Goal: Find specific page/section: Find specific page/section

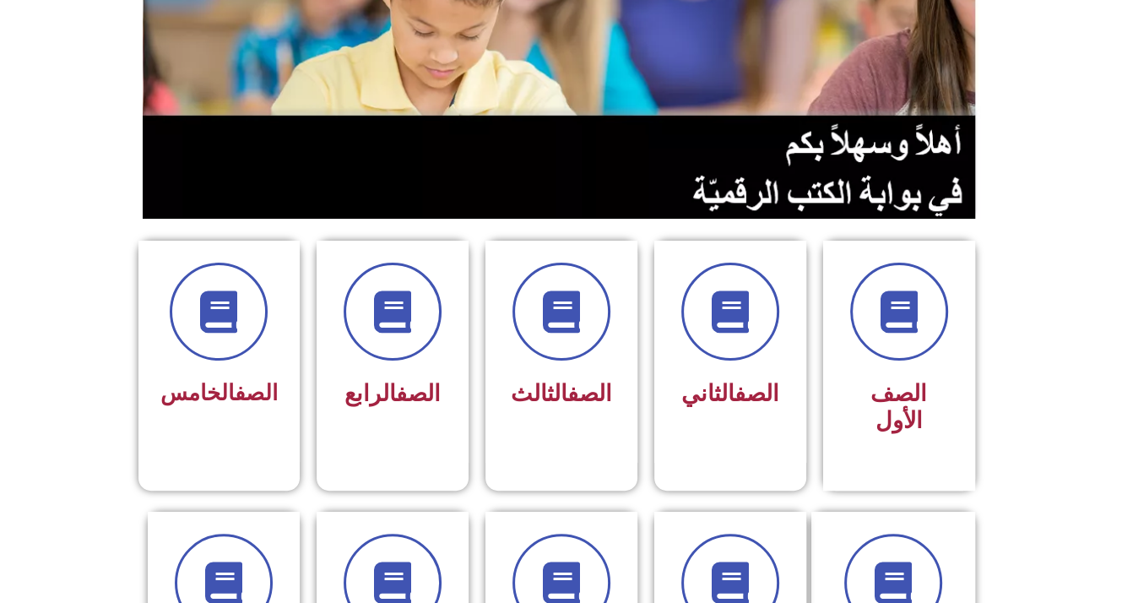
scroll to position [243, 0]
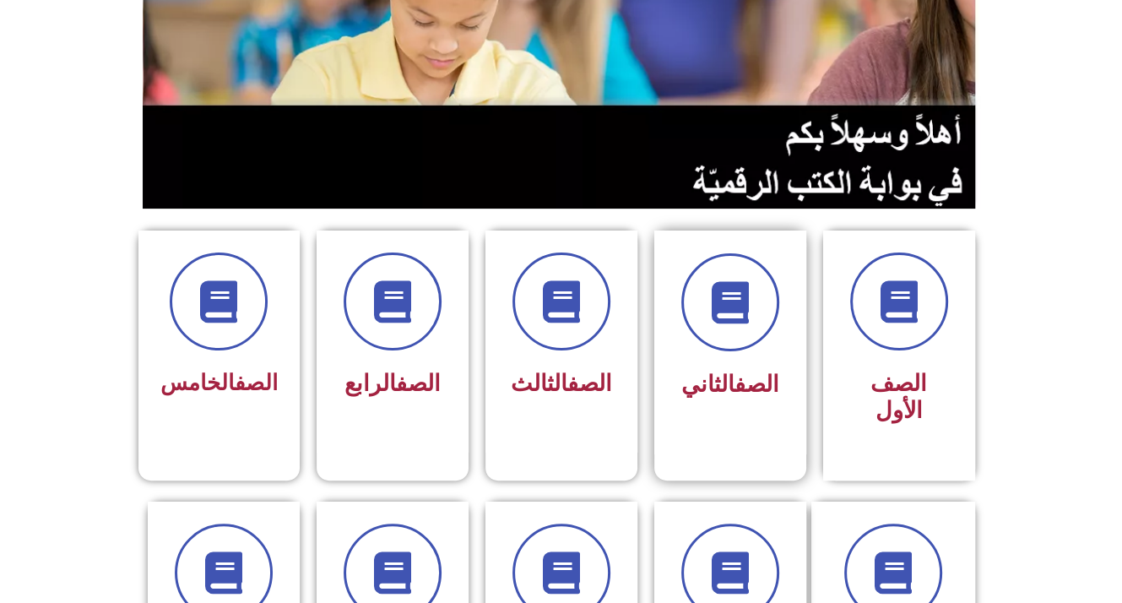
click at [735, 377] on link "الصف" at bounding box center [757, 384] width 45 height 27
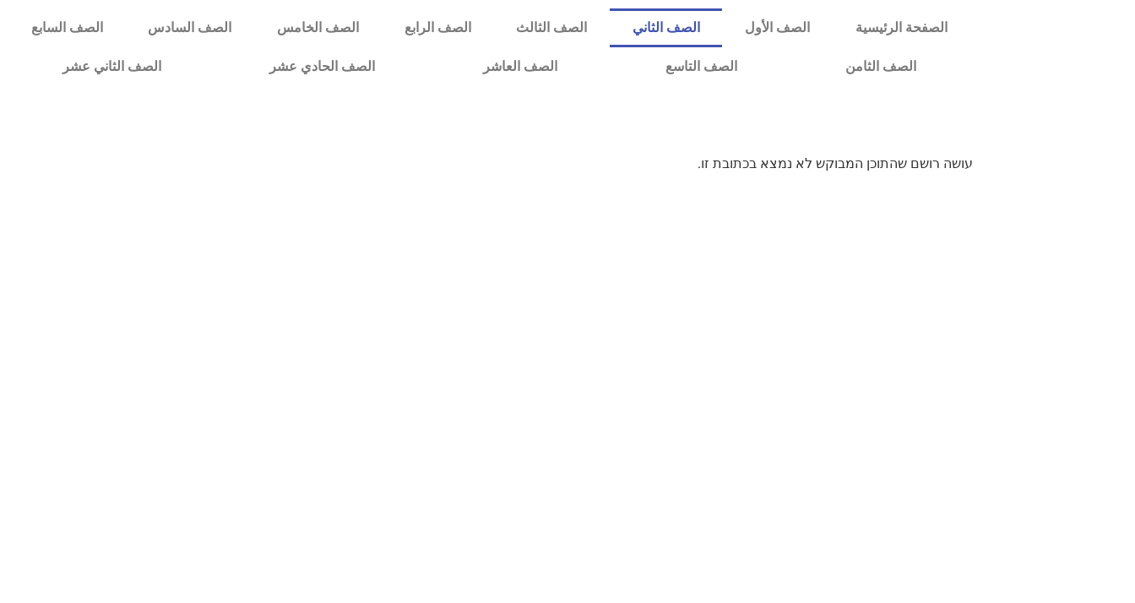
click at [723, 27] on link "الصف الثاني" at bounding box center [666, 27] width 113 height 39
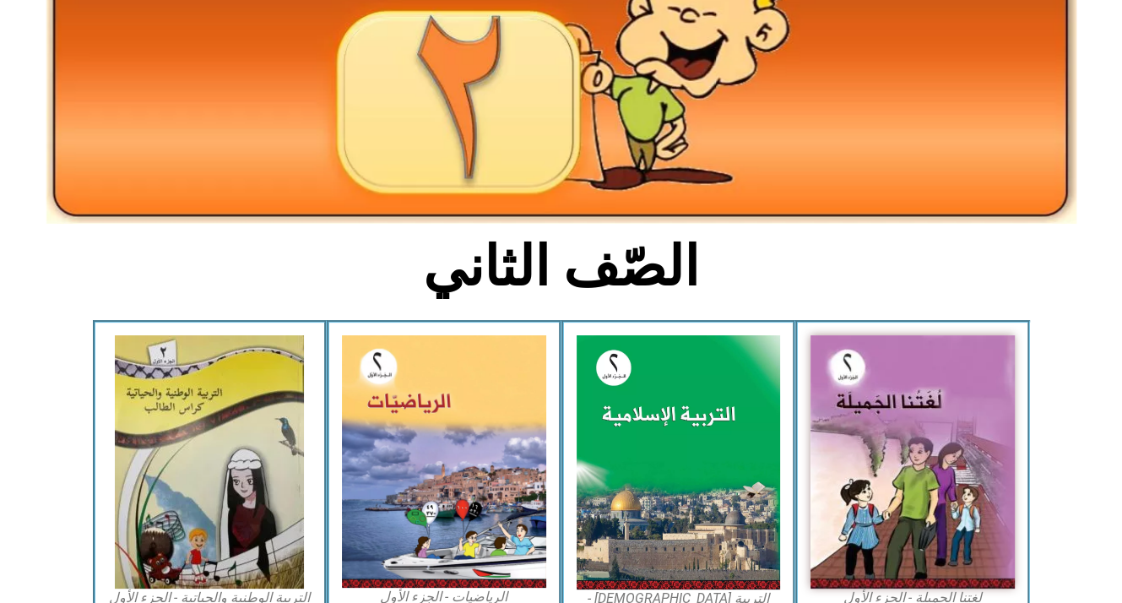
scroll to position [211, 0]
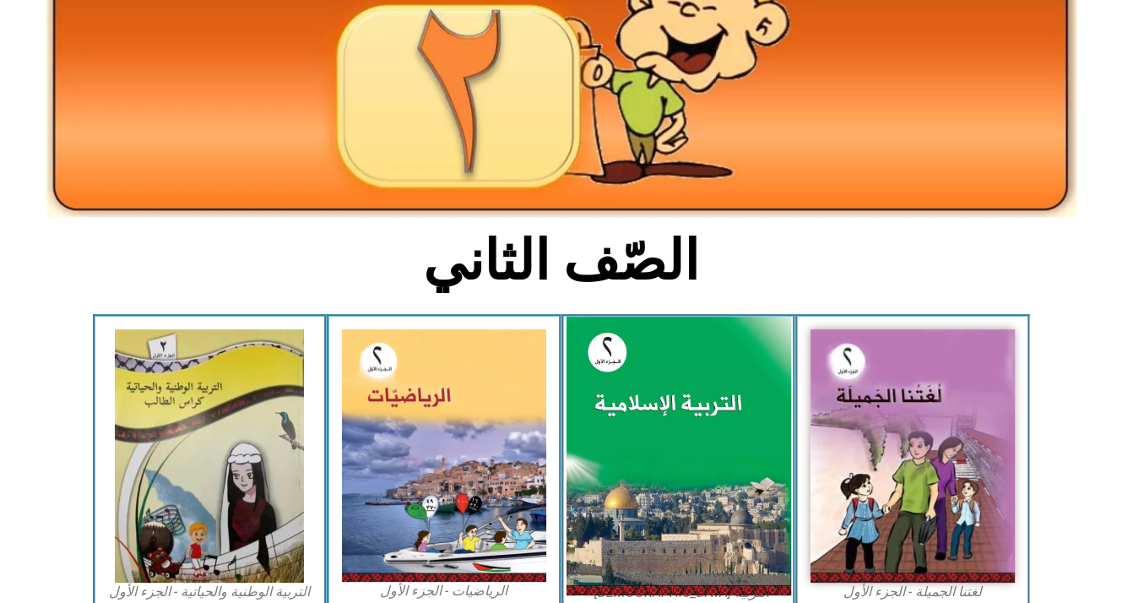
click at [649, 440] on img at bounding box center [678, 456] width 225 height 279
